Goal: Transaction & Acquisition: Purchase product/service

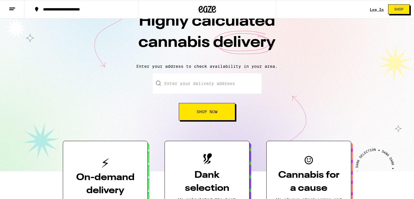
scroll to position [19, 0]
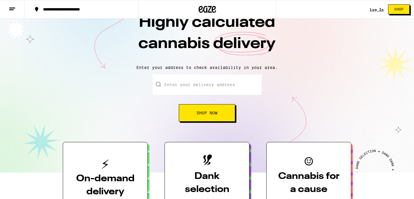
click at [213, 118] on button "Shop Now" at bounding box center [207, 112] width 56 height 17
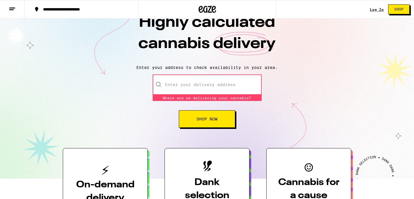
scroll to position [0, 0]
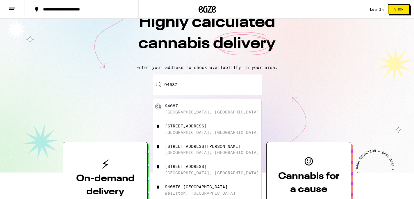
type input "[GEOGRAPHIC_DATA]"
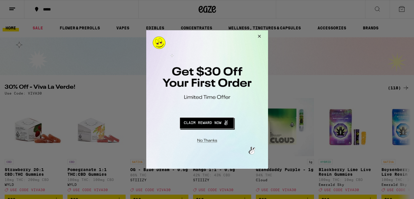
click at [260, 35] on button "Close Modal" at bounding box center [259, 37] width 16 height 14
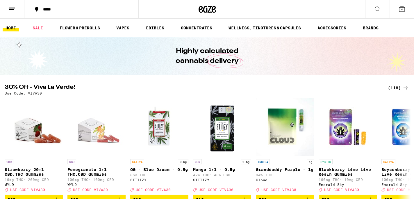
click at [377, 8] on icon at bounding box center [377, 9] width 7 height 7
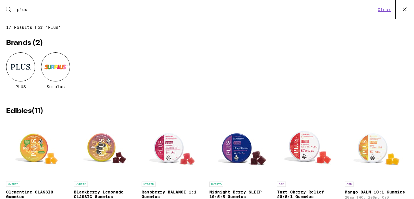
type input "plus"
click at [14, 82] on div "PLUS" at bounding box center [20, 70] width 29 height 37
click at [23, 72] on div at bounding box center [20, 66] width 29 height 29
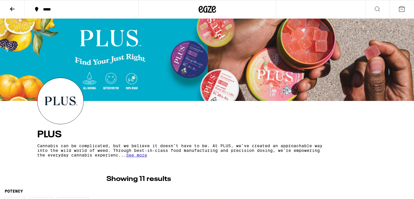
click at [311, 9] on div "*****" at bounding box center [207, 9] width 414 height 19
click at [376, 7] on icon at bounding box center [377, 9] width 7 height 7
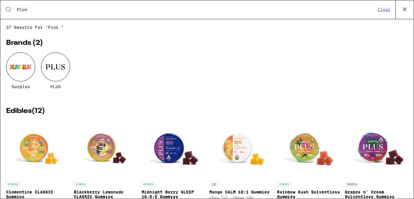
type input "Plus"
click at [60, 69] on div at bounding box center [55, 66] width 29 height 29
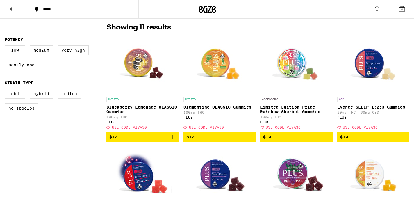
scroll to position [157, 0]
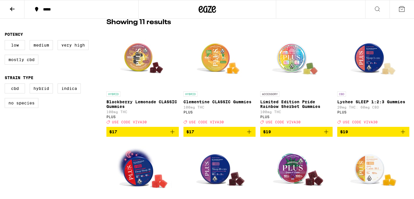
click at [367, 68] on img "Open page for Lychee SLEEP 1:2:3 Gummies from PLUS" at bounding box center [374, 59] width 58 height 58
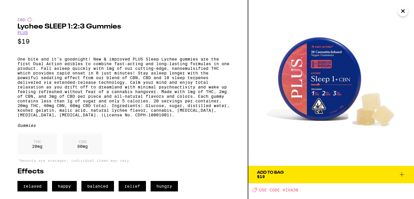
scroll to position [8, 0]
click at [34, 150] on div "THC 20 mg" at bounding box center [37, 144] width 40 height 21
click at [329, 171] on span "Add To Bag $19" at bounding box center [331, 175] width 148 height 8
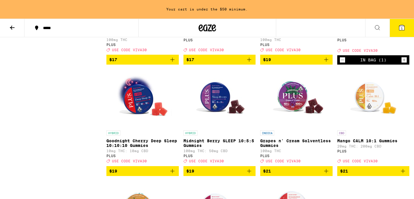
scroll to position [259, 0]
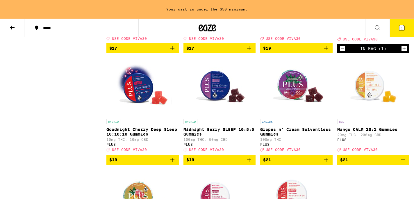
click at [379, 23] on button at bounding box center [378, 28] width 24 height 18
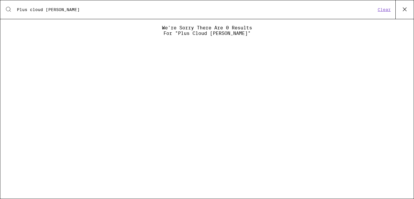
type input "Plus cloud [PERSON_NAME]"
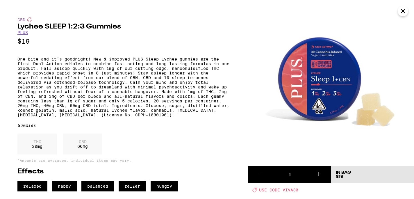
click at [403, 13] on icon "Close" at bounding box center [403, 11] width 7 height 9
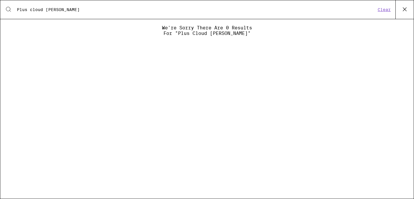
click at [388, 10] on button "Clear" at bounding box center [384, 9] width 17 height 5
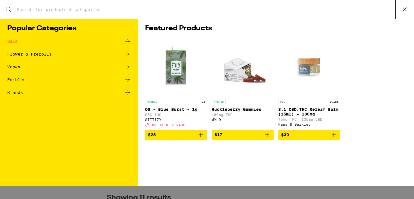
click at [406, 8] on icon at bounding box center [405, 9] width 9 height 9
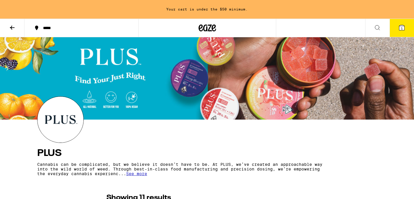
click at [401, 29] on span "1" at bounding box center [402, 27] width 2 height 3
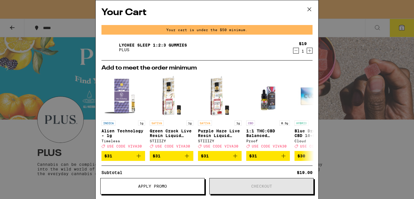
click at [311, 9] on icon at bounding box center [309, 9] width 9 height 9
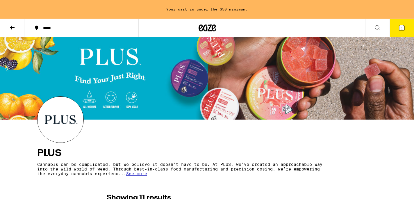
scroll to position [2, 0]
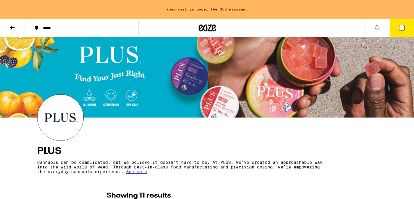
click at [377, 27] on icon at bounding box center [377, 27] width 7 height 7
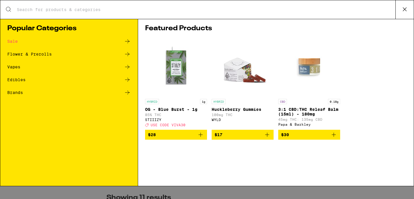
scroll to position [0, 0]
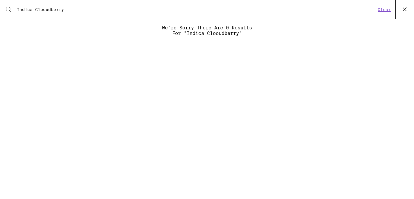
click at [44, 11] on input "Indica Clooudberry" at bounding box center [197, 9] width 360 height 5
click at [72, 11] on input "Indica Cloudberry" at bounding box center [197, 9] width 360 height 5
type input "Indica Cloudberry Sleep"
click at [382, 10] on button "Clear" at bounding box center [384, 9] width 17 height 5
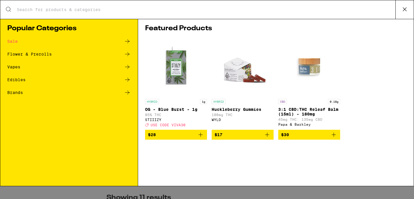
click at [407, 9] on icon at bounding box center [405, 9] width 9 height 9
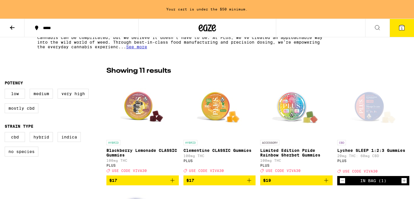
scroll to position [135, 0]
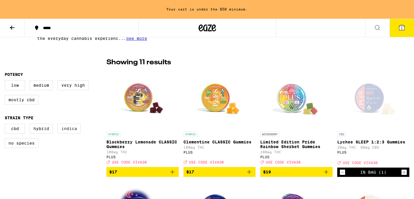
click at [68, 133] on label "Indica" at bounding box center [69, 129] width 23 height 10
click at [6, 125] on input "Indica" at bounding box center [6, 125] width 0 height 0
checkbox input "true"
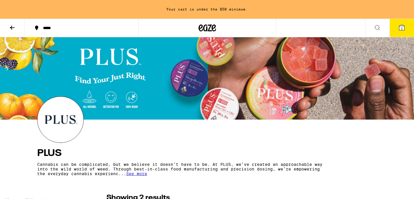
click at [378, 29] on icon at bounding box center [377, 27] width 5 height 5
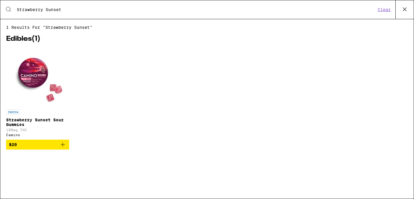
type input "Strawberry Sunset"
click at [36, 83] on img "Open page for Strawberry Sunset Sour Gummies from Camino" at bounding box center [38, 77] width 58 height 58
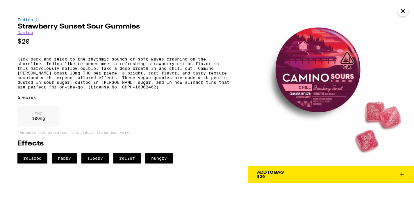
click at [286, 173] on span "Add To Bag $20" at bounding box center [331, 175] width 148 height 8
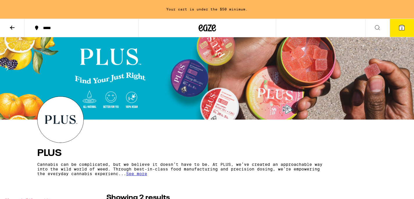
click at [378, 29] on icon at bounding box center [377, 27] width 7 height 7
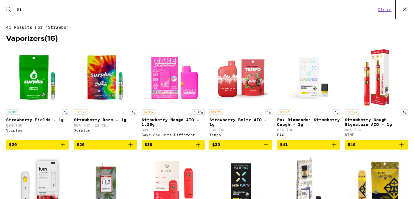
type input "S"
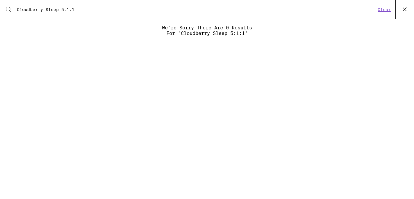
type input "Cloudberry Sleep 5:1:1"
click at [384, 10] on button "Clear" at bounding box center [384, 9] width 17 height 5
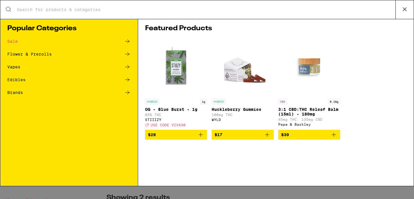
click at [407, 7] on icon at bounding box center [405, 9] width 9 height 9
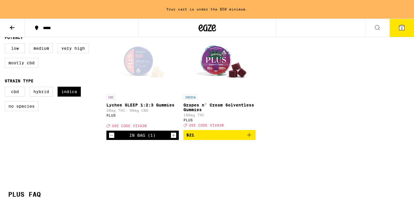
scroll to position [169, 0]
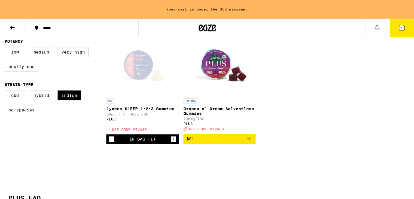
click at [375, 28] on icon at bounding box center [377, 27] width 5 height 5
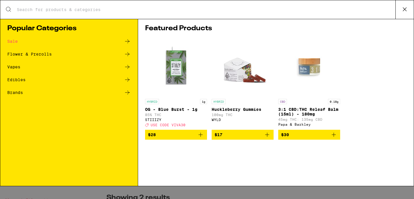
scroll to position [0, 0]
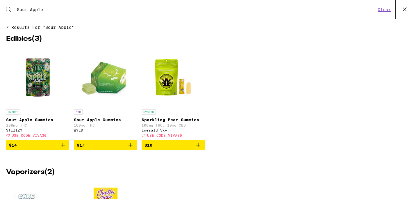
type input "Sour Apple"
click at [108, 80] on img "Open page for Sour Apple Gummies from WYLD" at bounding box center [106, 77] width 58 height 58
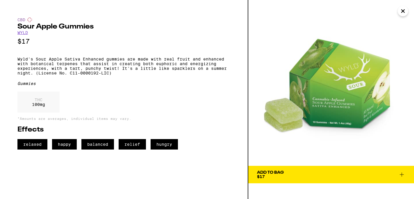
click at [313, 171] on span "Add To Bag $17" at bounding box center [331, 175] width 148 height 8
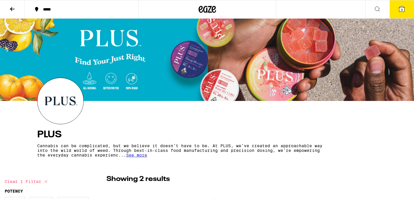
click at [401, 8] on span "3" at bounding box center [402, 9] width 2 height 3
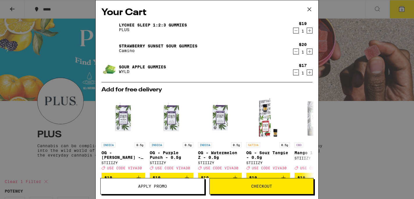
click at [152, 26] on link "Lychee SLEEP 1:2:3 Gummies" at bounding box center [153, 25] width 68 height 5
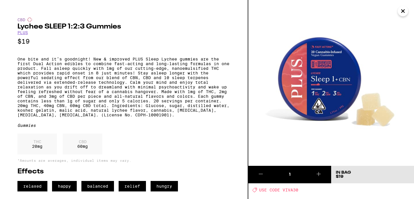
scroll to position [8, 0]
click at [403, 13] on icon "Close" at bounding box center [403, 11] width 7 height 9
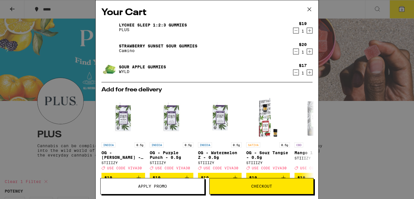
click at [171, 45] on link "Strawberry Sunset Sour Gummies" at bounding box center [158, 46] width 79 height 5
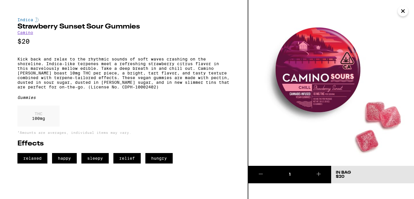
click at [400, 12] on icon "Close" at bounding box center [403, 11] width 7 height 9
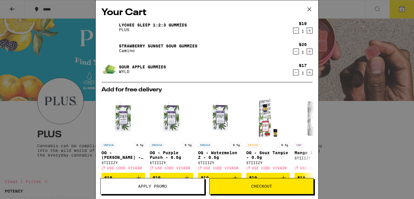
click at [174, 28] on p "PLUS" at bounding box center [153, 29] width 68 height 5
click at [168, 25] on link "Lychee SLEEP 1:2:3 Gummies" at bounding box center [153, 25] width 68 height 5
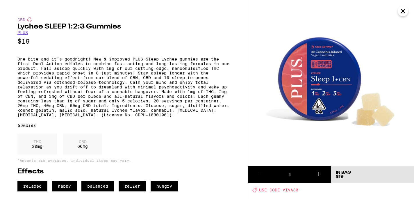
scroll to position [7, 0]
click at [401, 14] on icon "Close" at bounding box center [403, 11] width 7 height 9
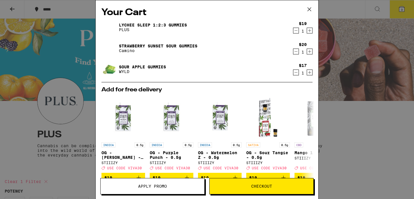
click at [157, 68] on link "Sour Apple Gummies" at bounding box center [142, 67] width 47 height 5
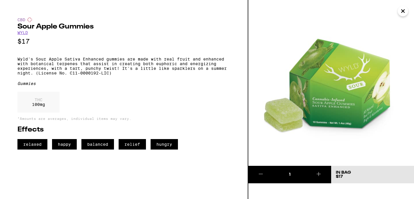
click at [402, 11] on icon "Close" at bounding box center [403, 11] width 7 height 9
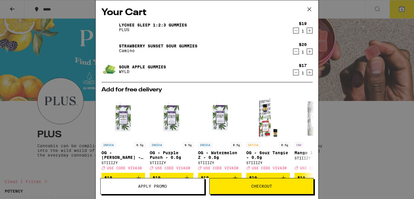
click at [349, 160] on div "Your Cart Lychee SLEEP 1:2:3 Gummies PLUS $19 1 Strawberry Sunset Sour Gummies …" at bounding box center [207, 99] width 414 height 199
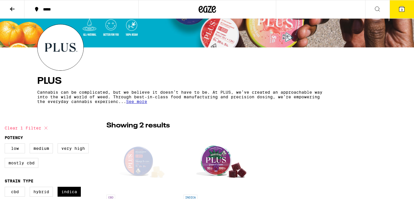
scroll to position [108, 0]
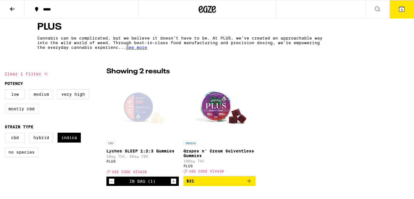
click at [41, 96] on label "Medium" at bounding box center [41, 94] width 23 height 10
click at [6, 91] on input "Medium" at bounding box center [6, 90] width 0 height 0
checkbox input "true"
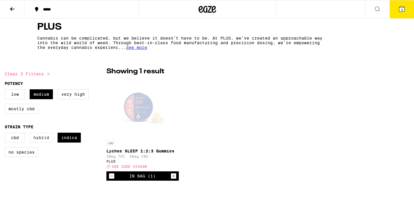
click at [45, 139] on label "Hybrid" at bounding box center [41, 138] width 23 height 10
click at [6, 134] on input "Hybrid" at bounding box center [6, 134] width 0 height 0
checkbox input "true"
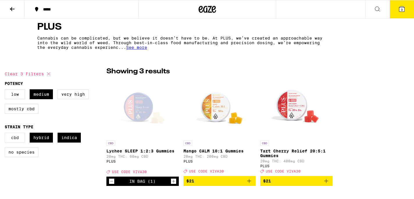
click at [16, 140] on label "CBD" at bounding box center [15, 138] width 20 height 10
click at [6, 134] on input "CBD" at bounding box center [6, 134] width 0 height 0
checkbox input "true"
click at [17, 157] on label "No Species" at bounding box center [22, 152] width 34 height 10
click at [6, 134] on input "No Species" at bounding box center [6, 134] width 0 height 0
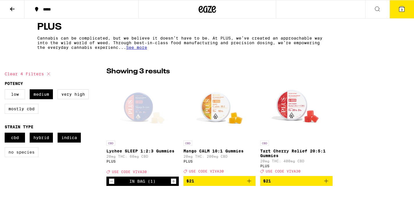
checkbox input "true"
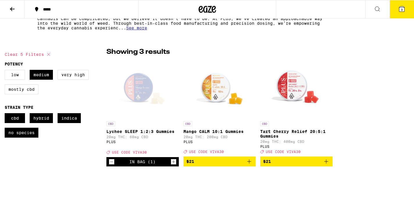
scroll to position [127, 0]
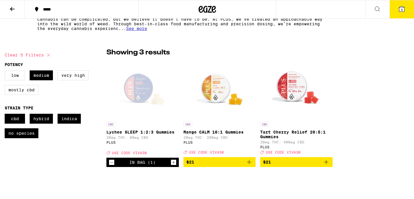
click at [219, 95] on img "Open page for Mango CALM 10:1 Gummies from PLUS" at bounding box center [220, 90] width 58 height 58
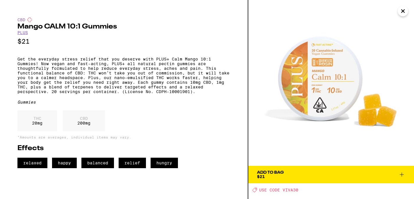
click at [298, 171] on span "Add To Bag $21" at bounding box center [331, 175] width 148 height 8
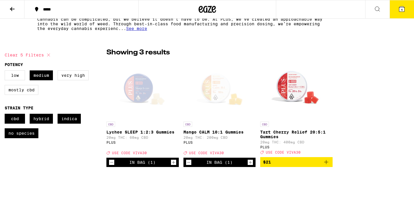
click at [400, 11] on icon at bounding box center [402, 8] width 5 height 5
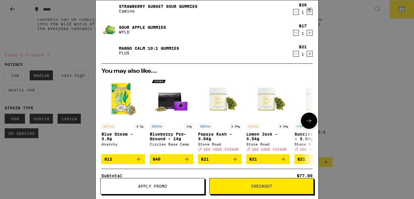
scroll to position [48, 0]
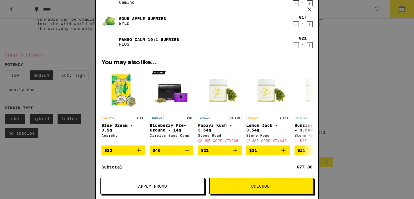
click at [163, 188] on span "Apply Promo" at bounding box center [152, 186] width 29 height 4
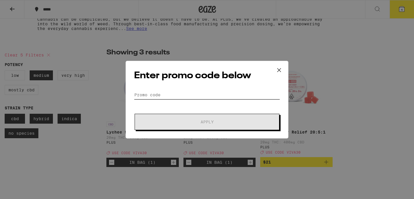
click at [190, 94] on input "Promo Code" at bounding box center [207, 95] width 146 height 9
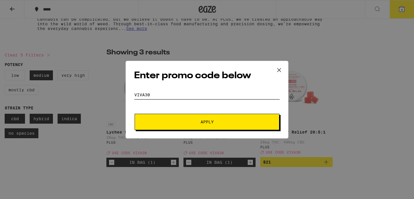
type input "VIVA30"
click at [207, 125] on button "Apply" at bounding box center [207, 122] width 145 height 16
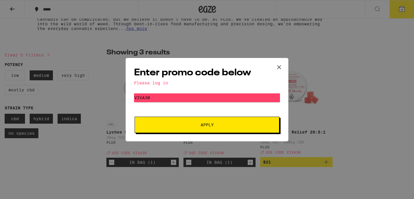
click at [279, 67] on icon at bounding box center [279, 67] width 9 height 9
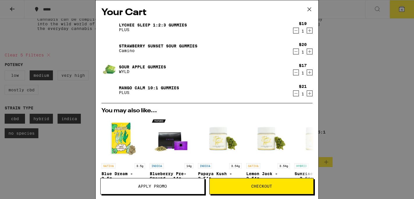
click at [265, 185] on span "Checkout" at bounding box center [261, 186] width 21 height 4
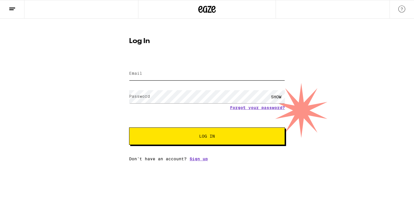
type input "[EMAIL_ADDRESS][DOMAIN_NAME]"
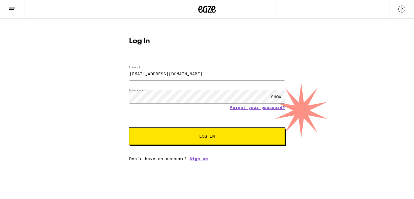
click at [276, 95] on div "SHOW" at bounding box center [276, 96] width 17 height 13
click at [237, 137] on span "Log In" at bounding box center [207, 136] width 109 height 4
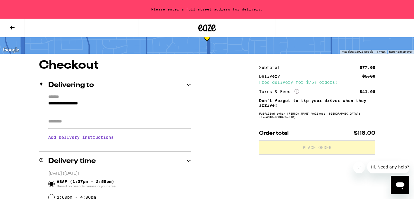
scroll to position [29, 0]
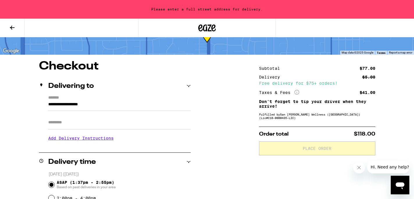
click at [107, 142] on h3 "Add Delivery Instructions" at bounding box center [119, 138] width 143 height 13
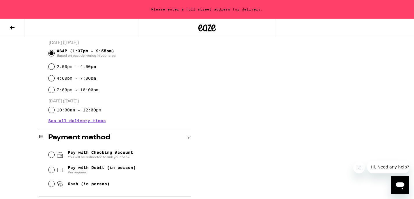
scroll to position [208, 0]
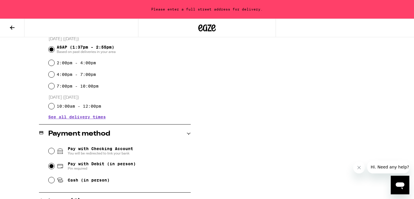
click at [51, 167] on input "Pay with Debit (in person) Pin required" at bounding box center [52, 166] width 6 height 6
radio input "true"
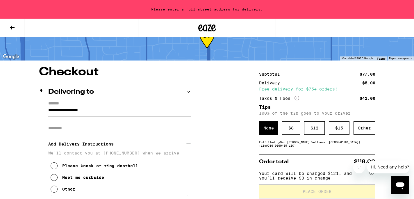
scroll to position [0, 0]
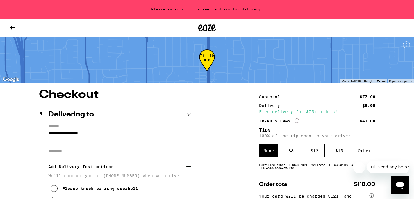
click at [12, 28] on icon at bounding box center [12, 27] width 7 height 7
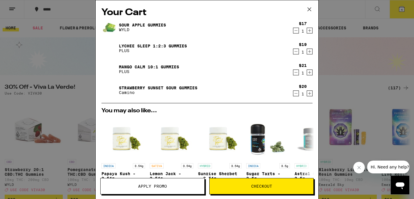
click at [138, 87] on link "Strawberry Sunset Sour Gummies" at bounding box center [158, 88] width 79 height 5
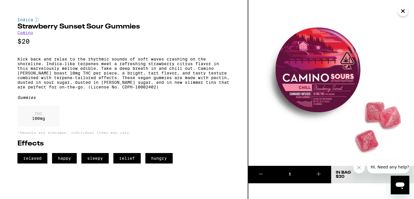
click at [403, 10] on icon "Close" at bounding box center [403, 11] width 3 height 3
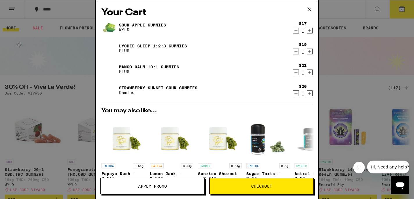
click at [149, 65] on link "Mango CALM 10:1 Gummies" at bounding box center [149, 67] width 60 height 5
click at [185, 44] on link "Lychee SLEEP 1:2:3 Gummies" at bounding box center [153, 46] width 68 height 5
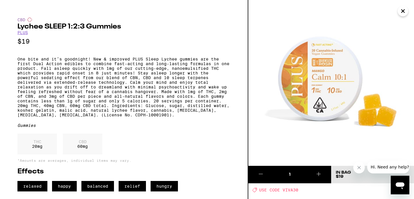
scroll to position [8, 0]
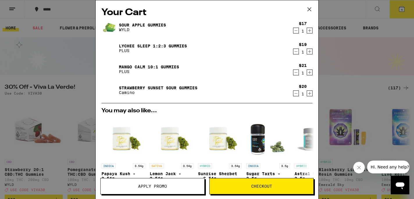
click at [155, 23] on link "Sour Apple Gummies" at bounding box center [142, 25] width 47 height 5
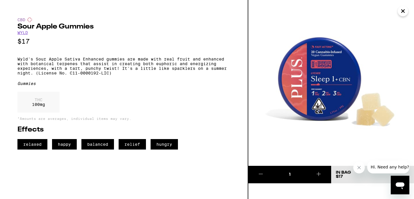
click at [403, 11] on icon "Close" at bounding box center [403, 11] width 3 height 3
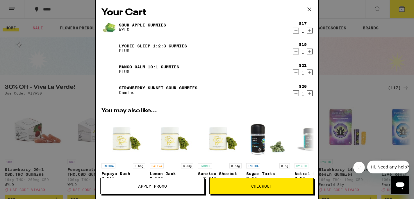
click at [135, 25] on link "Sour Apple Gummies" at bounding box center [142, 25] width 47 height 5
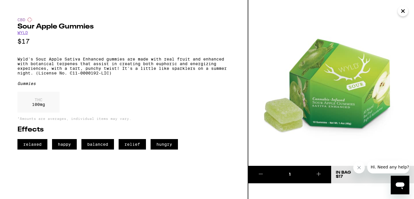
click at [404, 12] on icon "Close" at bounding box center [403, 11] width 7 height 9
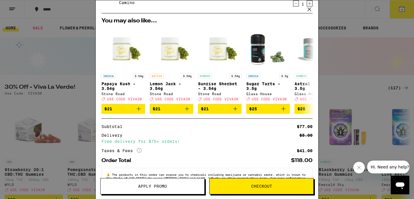
scroll to position [111, 0]
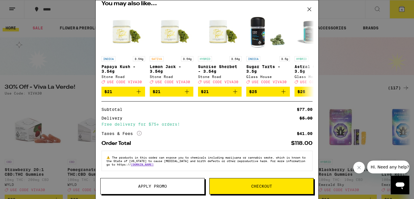
click at [309, 8] on icon at bounding box center [309, 9] width 9 height 9
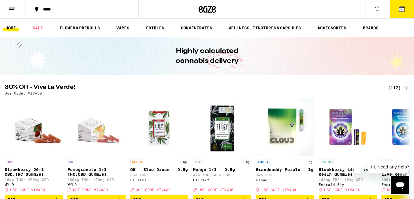
click at [404, 10] on icon at bounding box center [402, 8] width 5 height 5
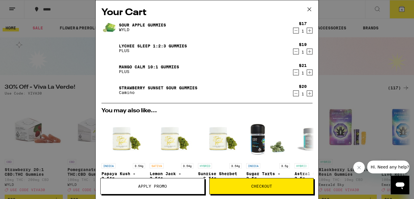
click at [244, 188] on span "Checkout" at bounding box center [262, 186] width 104 height 4
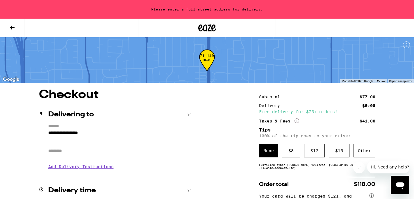
click at [48, 134] on input "**********" at bounding box center [119, 135] width 143 height 10
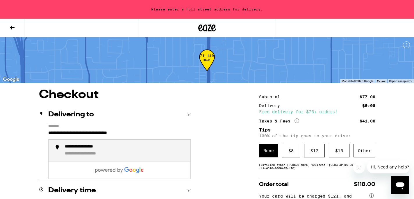
click at [120, 133] on input "**********" at bounding box center [119, 135] width 143 height 10
click at [148, 134] on input "**********" at bounding box center [119, 135] width 143 height 10
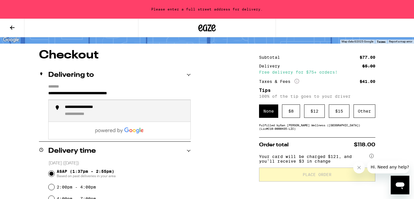
scroll to position [39, 0]
click at [96, 116] on div "**********" at bounding box center [82, 115] width 34 height 6
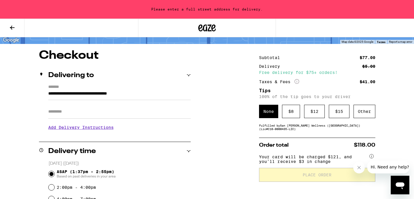
type input "**********"
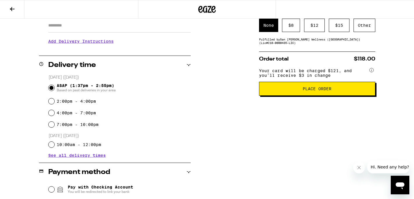
scroll to position [107, 0]
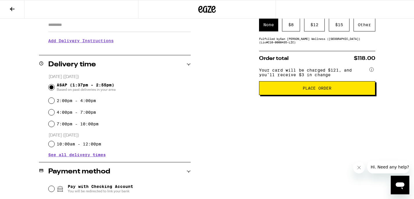
click at [63, 44] on h3 "Add Delivery Instructions" at bounding box center [119, 40] width 143 height 13
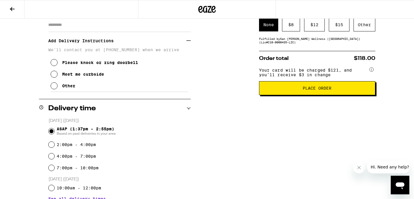
click at [56, 76] on icon at bounding box center [54, 74] width 7 height 7
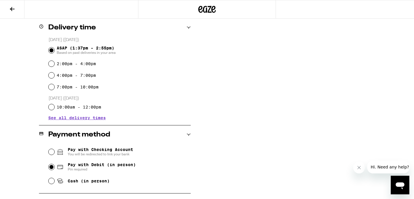
scroll to position [189, 0]
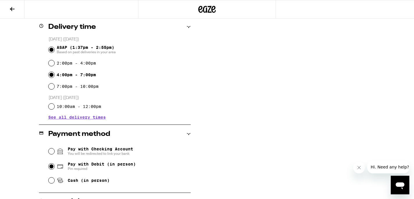
click at [52, 75] on input "4:00pm - 7:00pm" at bounding box center [52, 75] width 6 height 6
radio input "true"
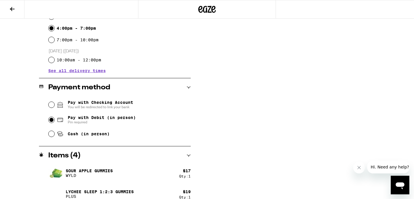
scroll to position [36, 0]
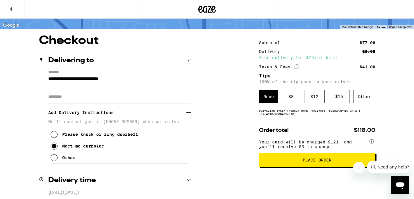
click at [296, 162] on span "Place Order" at bounding box center [317, 160] width 107 height 4
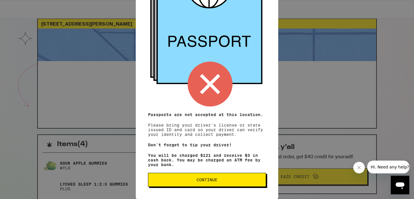
scroll to position [12, 0]
click at [240, 180] on span "Continue" at bounding box center [207, 180] width 108 height 4
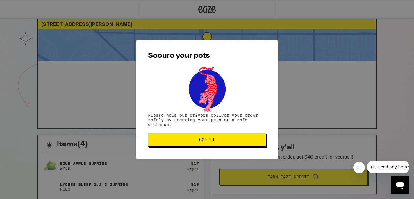
click at [220, 141] on span "Got it" at bounding box center [207, 140] width 108 height 4
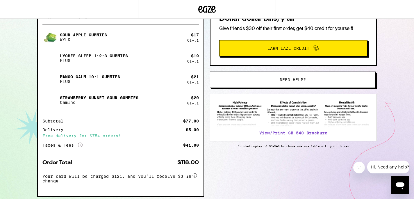
scroll to position [163, 0]
